Goal: Check status: Check status

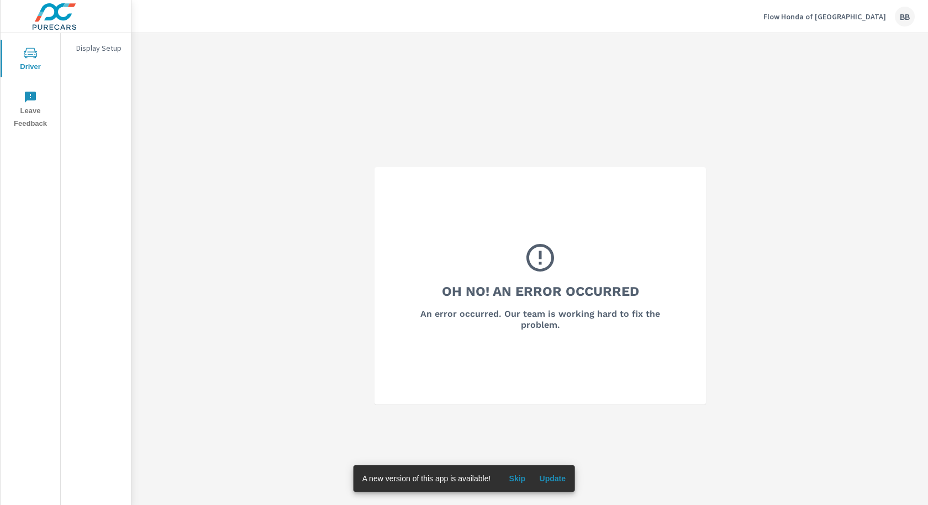
click at [837, 23] on div "Flow Honda of [GEOGRAPHIC_DATA] BB" at bounding box center [838, 17] width 151 height 20
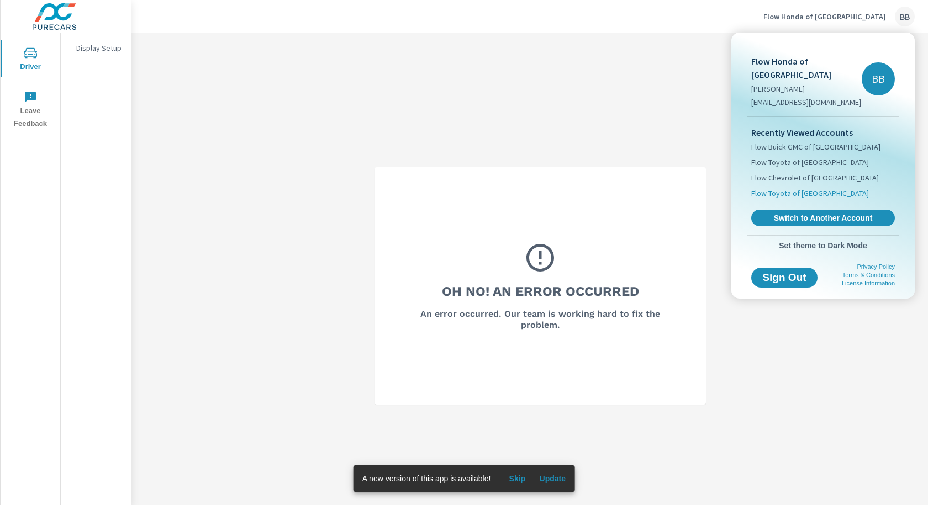
click at [809, 197] on span "Flow Toyota of [GEOGRAPHIC_DATA]" at bounding box center [810, 193] width 118 height 11
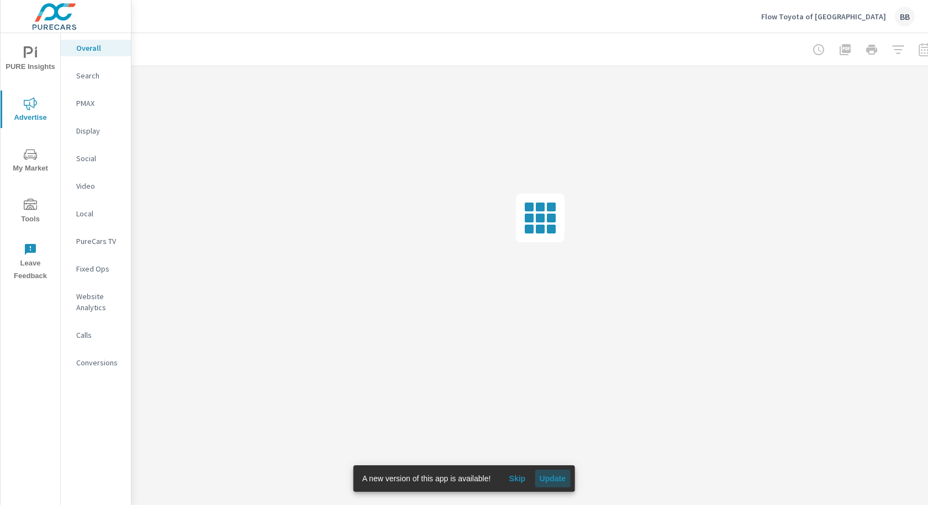
click at [559, 474] on span "Update" at bounding box center [552, 479] width 27 height 10
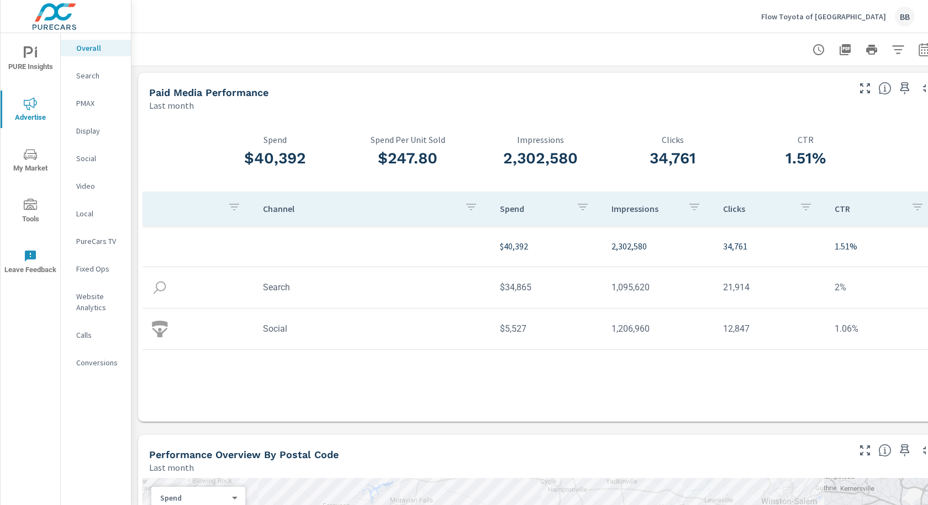
click at [86, 185] on p "Video" at bounding box center [99, 186] width 46 height 11
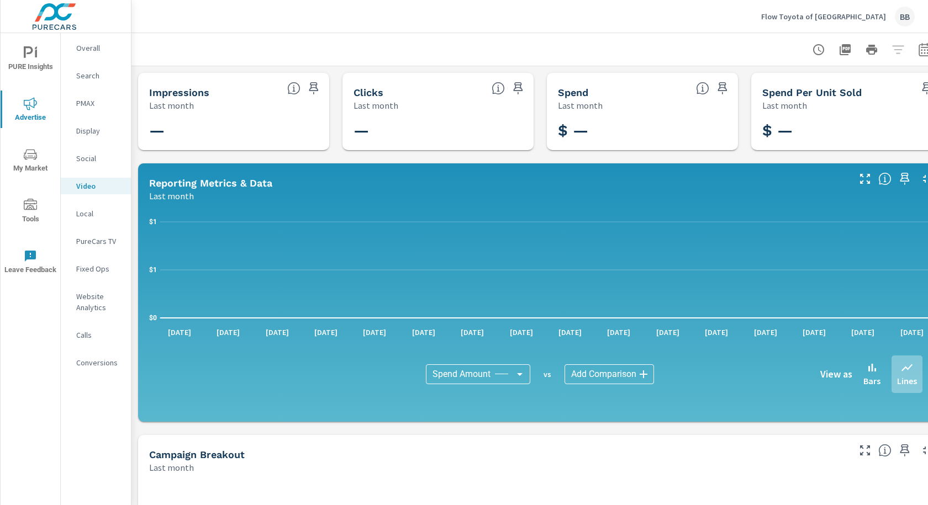
click at [899, 50] on div at bounding box center [871, 50] width 128 height 22
click at [897, 49] on div at bounding box center [871, 50] width 128 height 22
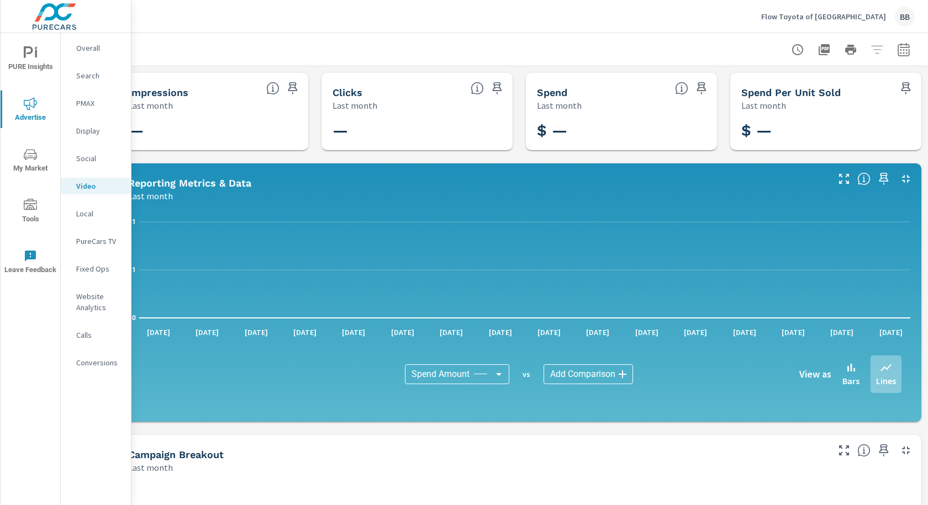
click at [897, 52] on icon "button" at bounding box center [903, 49] width 13 height 13
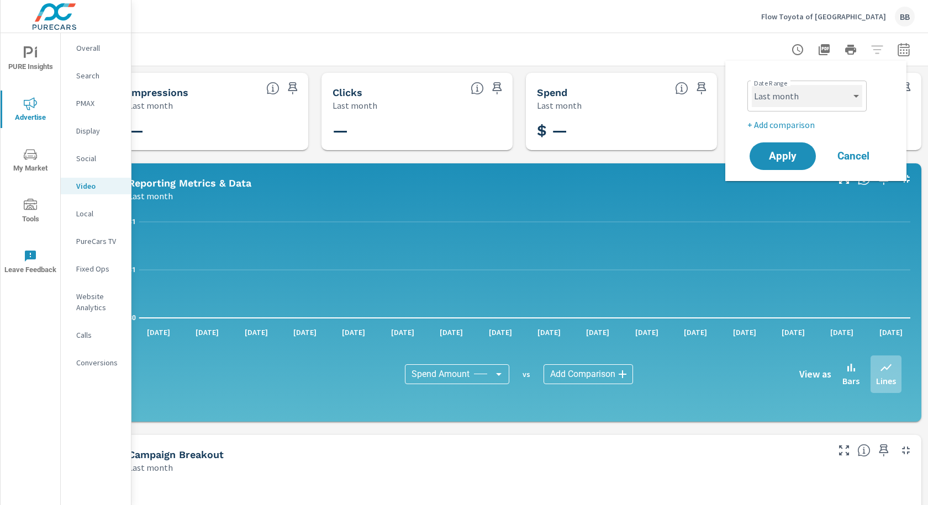
click at [850, 104] on select "Custom Yesterday Last week Last 7 days Last 14 days Last 30 days Last 45 days L…" at bounding box center [807, 96] width 110 height 22
click at [752, 85] on select "Custom Yesterday Last week Last 7 days Last 14 days Last 30 days Last 45 days L…" at bounding box center [807, 96] width 110 height 22
select select "Last week"
click at [788, 158] on span "Apply" at bounding box center [782, 156] width 45 height 10
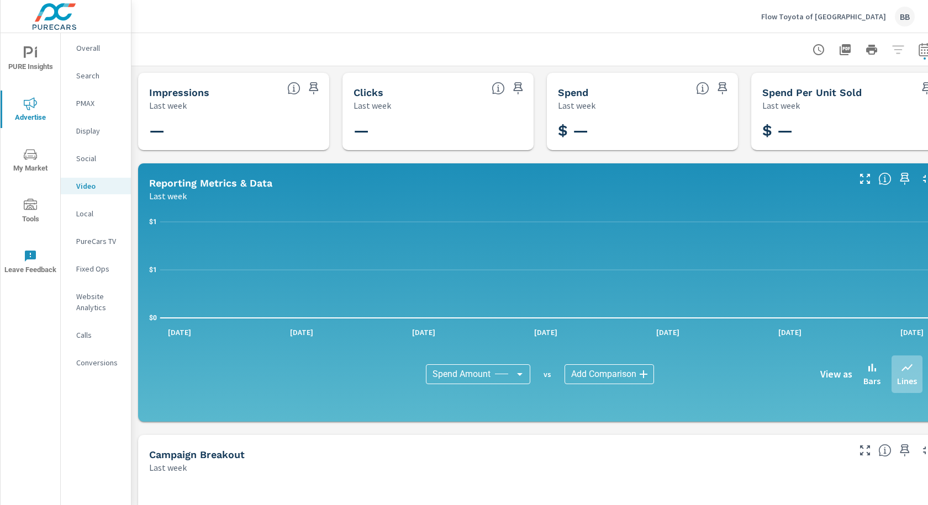
click at [87, 156] on p "Social" at bounding box center [99, 158] width 46 height 11
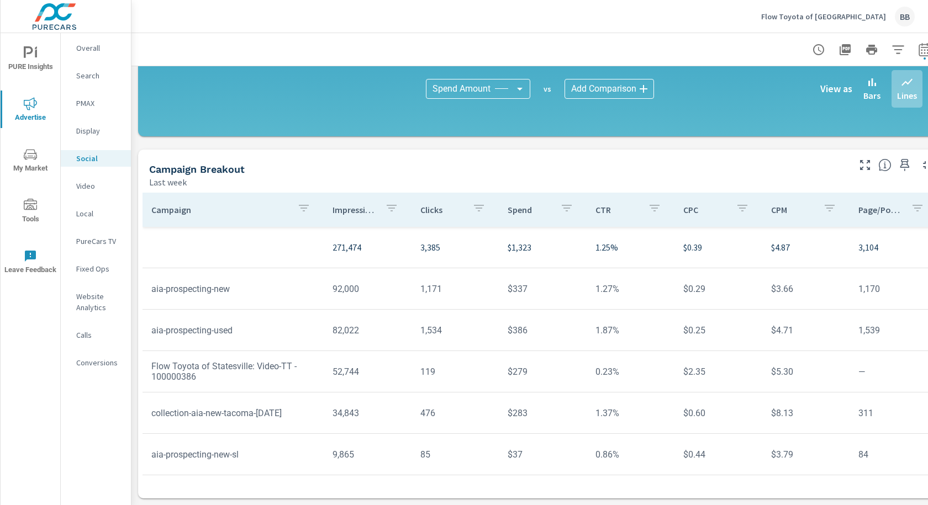
scroll to position [294, 9]
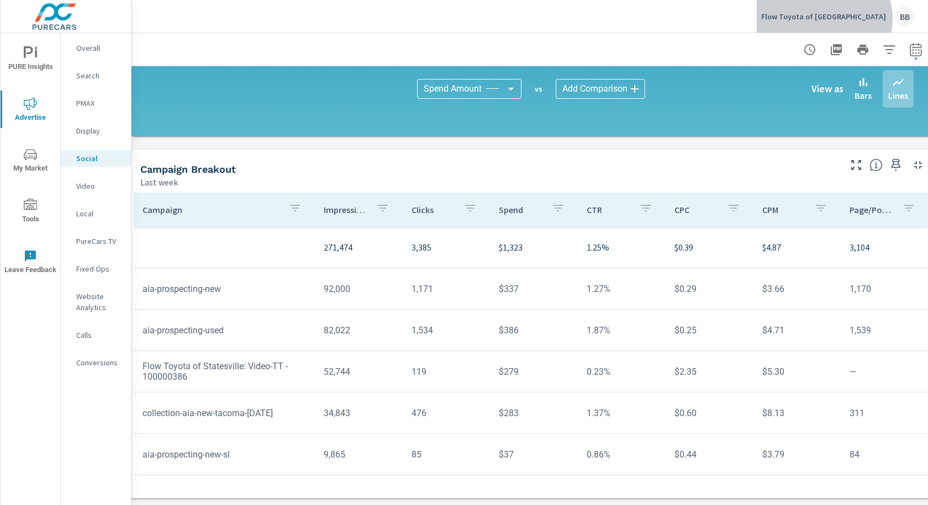
click at [864, 19] on p "Flow Toyota of [GEOGRAPHIC_DATA]" at bounding box center [823, 17] width 125 height 10
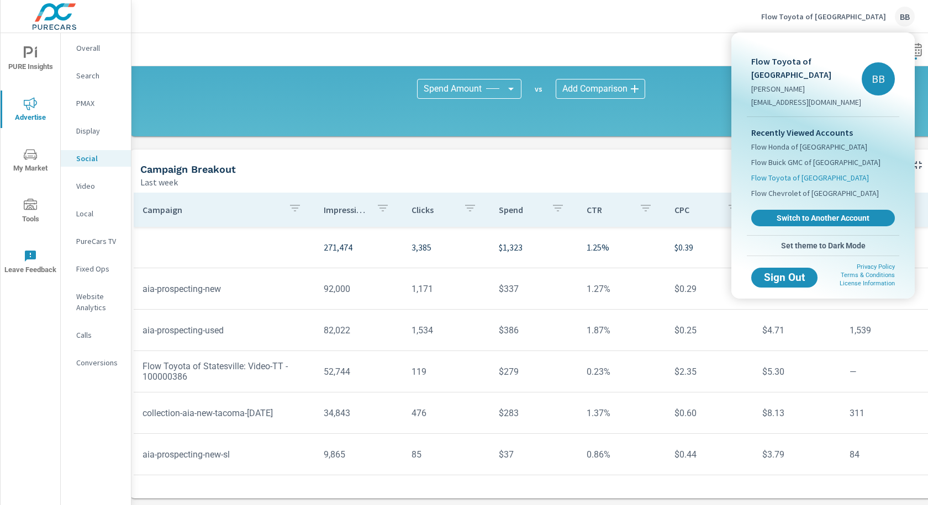
click at [822, 172] on span "Flow Toyota of [GEOGRAPHIC_DATA]" at bounding box center [810, 177] width 118 height 11
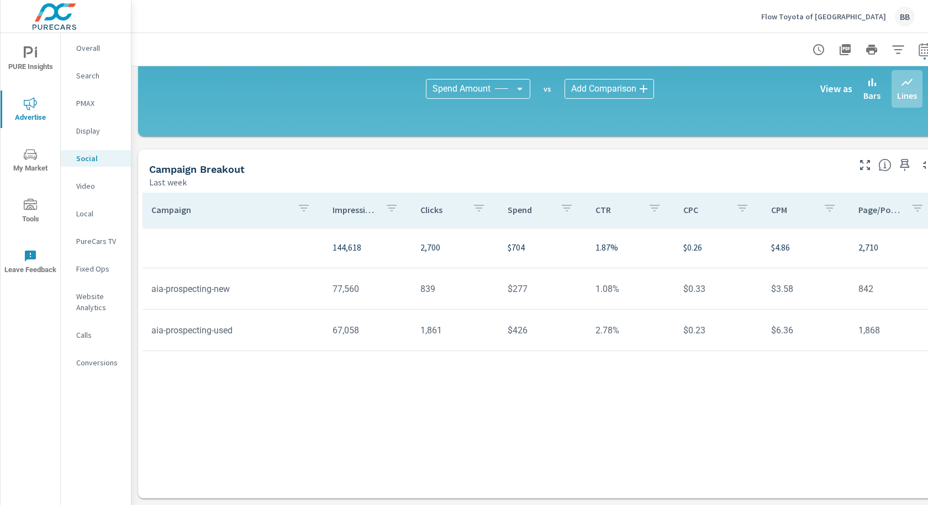
scroll to position [183, 0]
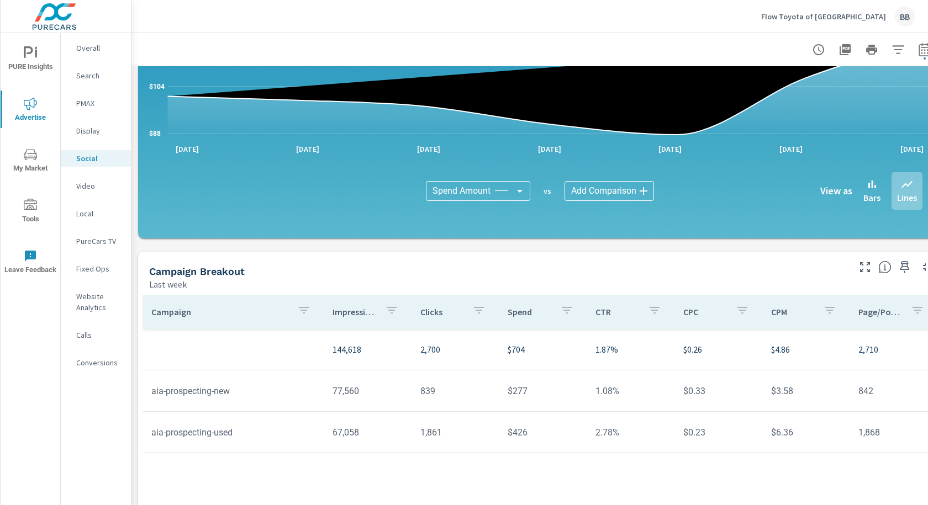
click at [93, 189] on p "Video" at bounding box center [99, 186] width 46 height 11
